Goal: Find specific page/section

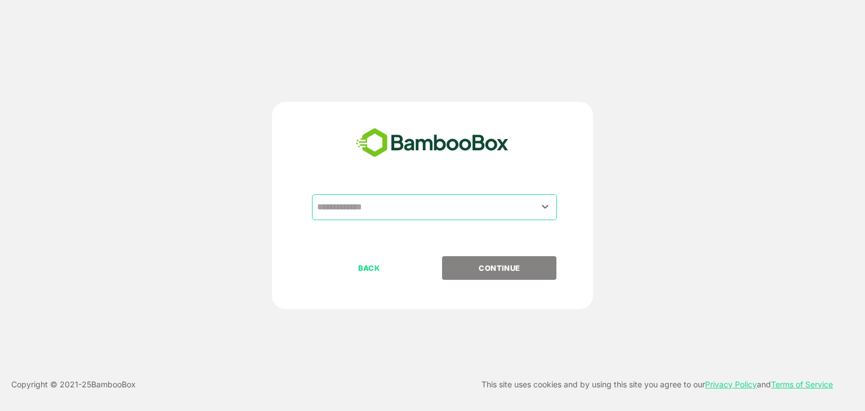
click at [394, 200] on input "text" at bounding box center [434, 207] width 240 height 21
